Goal: Find contact information: Find contact information

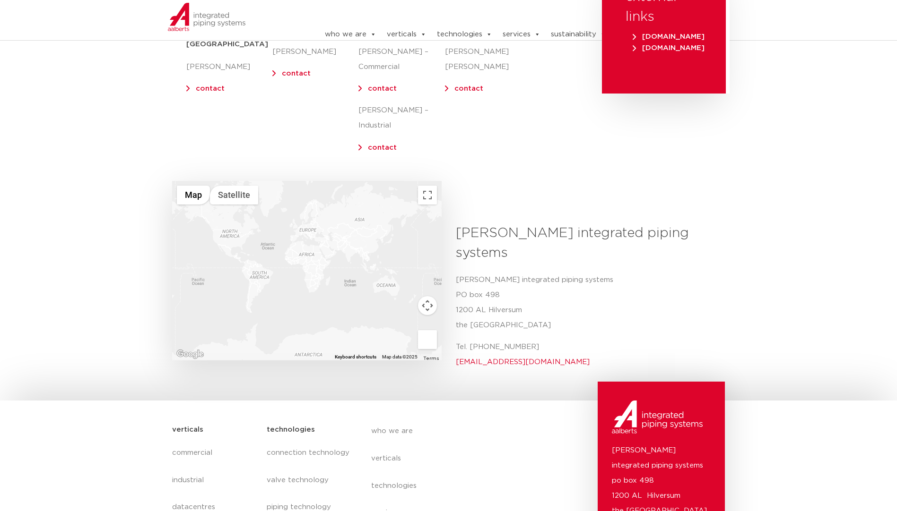
scroll to position [189, 0]
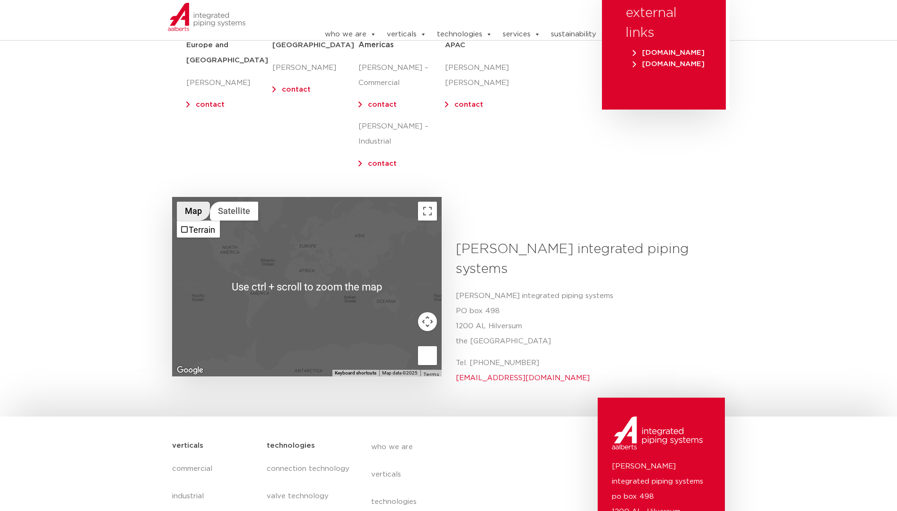
click at [190, 202] on button "Map" at bounding box center [193, 211] width 33 height 19
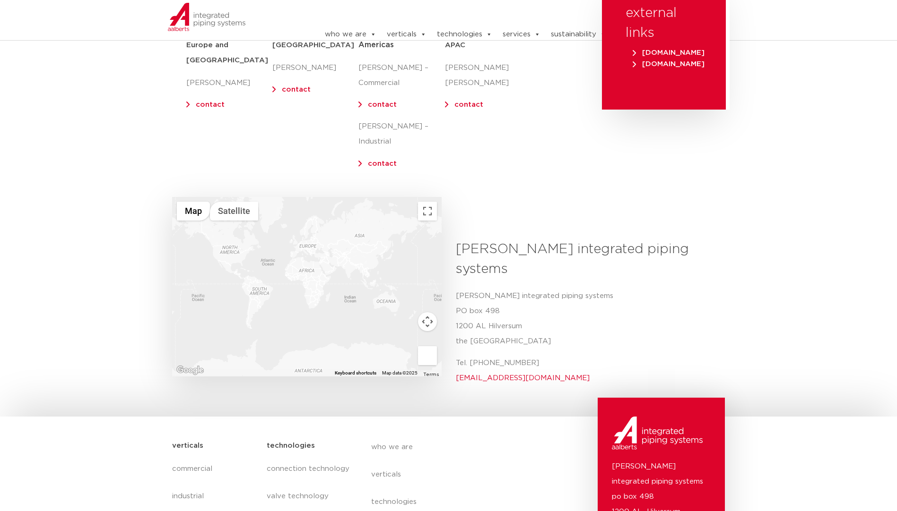
drag, startPoint x: 317, startPoint y: 242, endPoint x: 321, endPoint y: 258, distance: 17.1
click at [321, 258] on div at bounding box center [306, 287] width 269 height 180
click at [306, 245] on div at bounding box center [306, 287] width 269 height 180
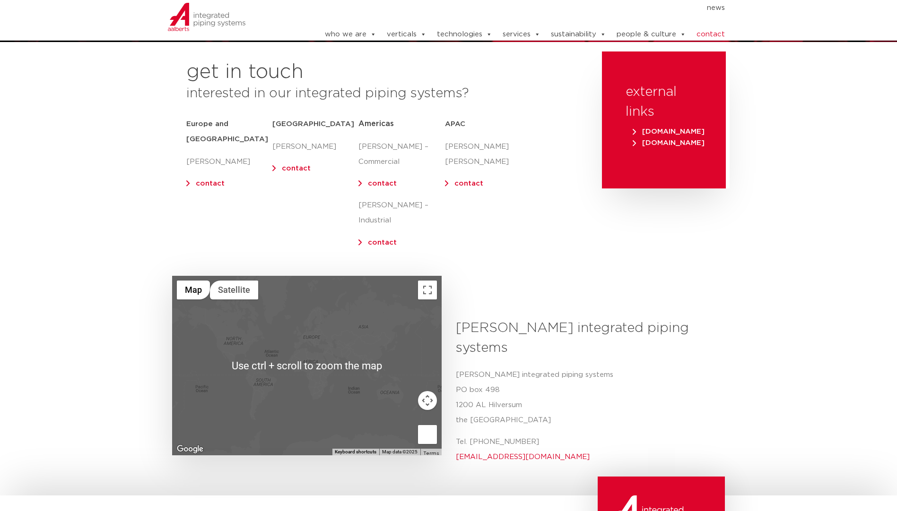
scroll to position [236, 0]
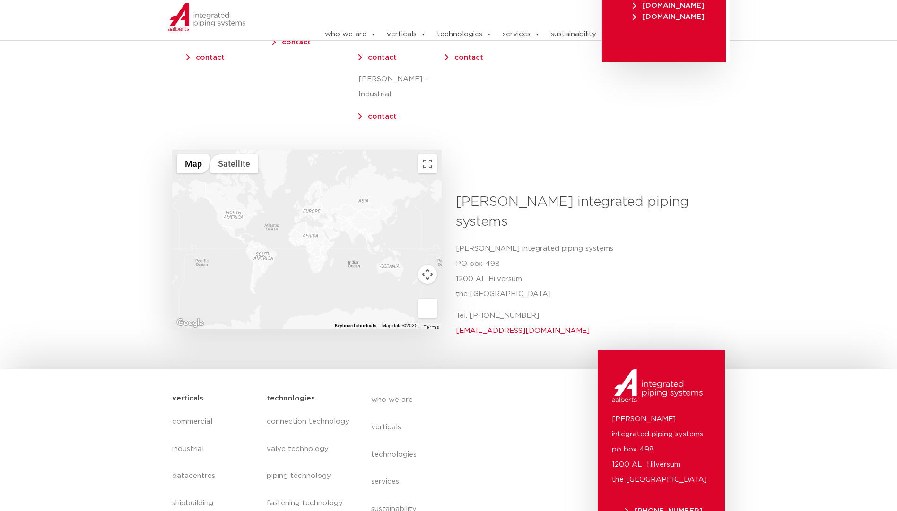
click at [339, 207] on div at bounding box center [306, 240] width 269 height 180
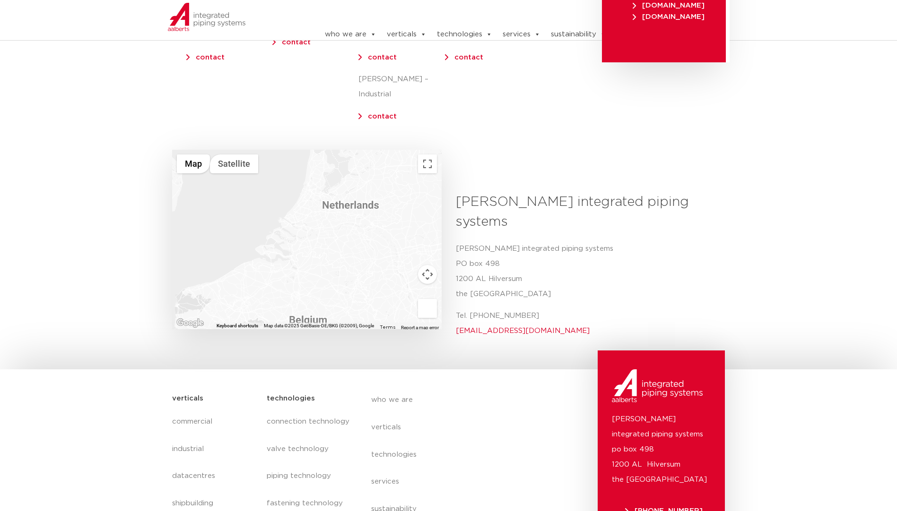
drag, startPoint x: 317, startPoint y: 205, endPoint x: 316, endPoint y: 224, distance: 18.9
click at [316, 224] on div at bounding box center [306, 240] width 269 height 180
drag, startPoint x: 358, startPoint y: 211, endPoint x: 347, endPoint y: 227, distance: 19.4
click at [347, 227] on div at bounding box center [306, 240] width 269 height 180
click at [337, 209] on div at bounding box center [306, 240] width 269 height 180
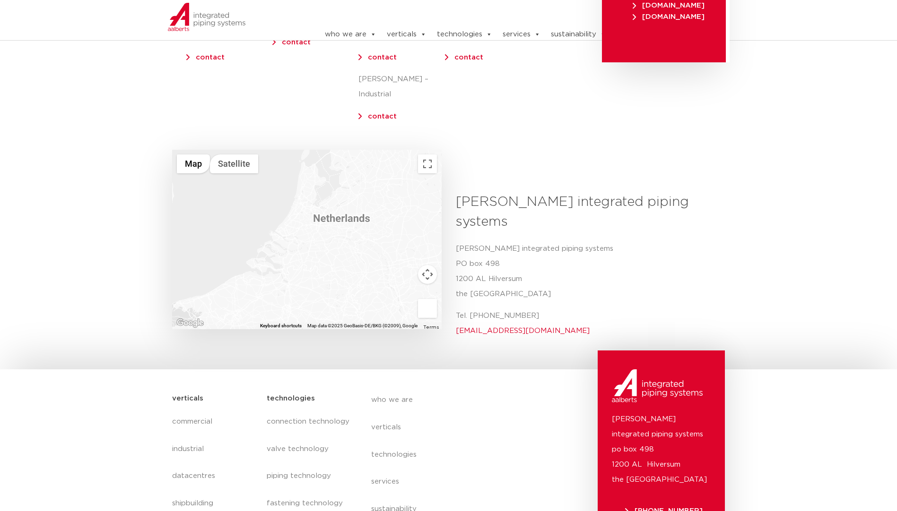
click at [319, 198] on div at bounding box center [306, 240] width 269 height 180
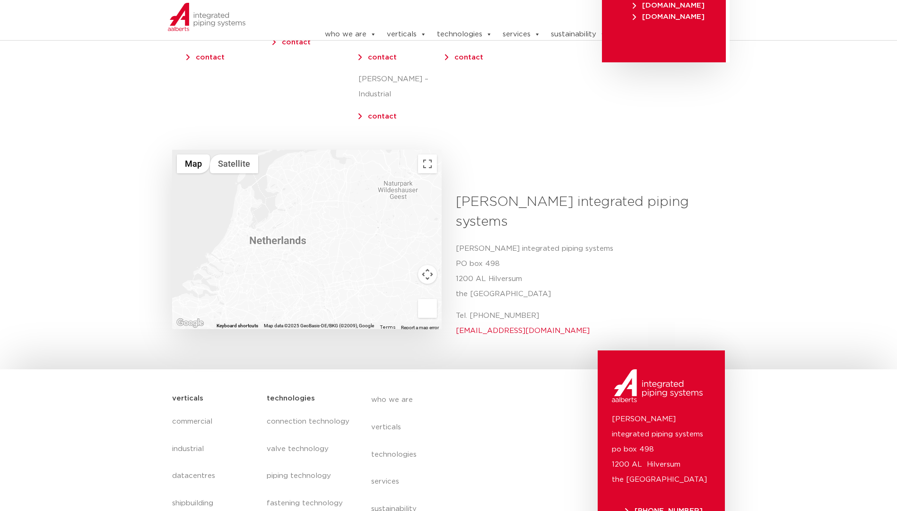
drag, startPoint x: 318, startPoint y: 197, endPoint x: 284, endPoint y: 220, distance: 41.0
click at [284, 220] on div at bounding box center [306, 240] width 269 height 180
